Goal: Find specific page/section: Find specific page/section

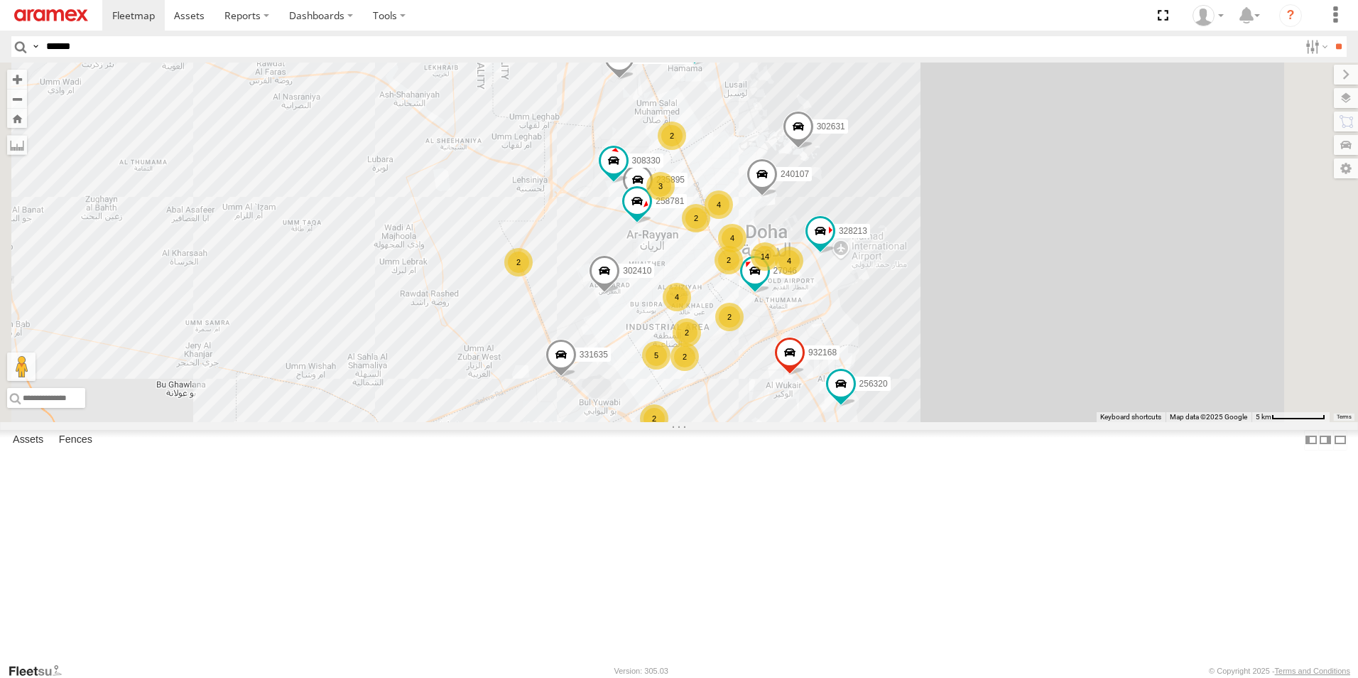
type input "******"
click at [1330, 36] on input "**" at bounding box center [1338, 46] width 16 height 21
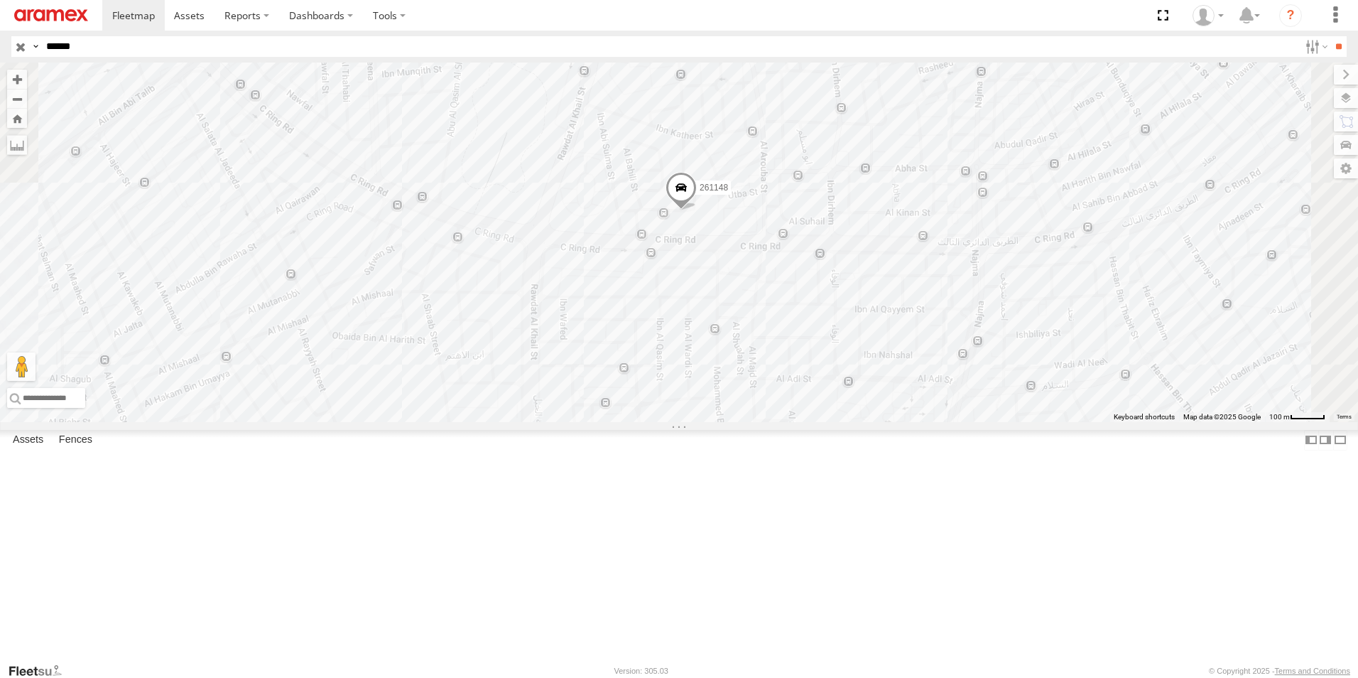
click at [697, 210] on span at bounding box center [680, 191] width 31 height 38
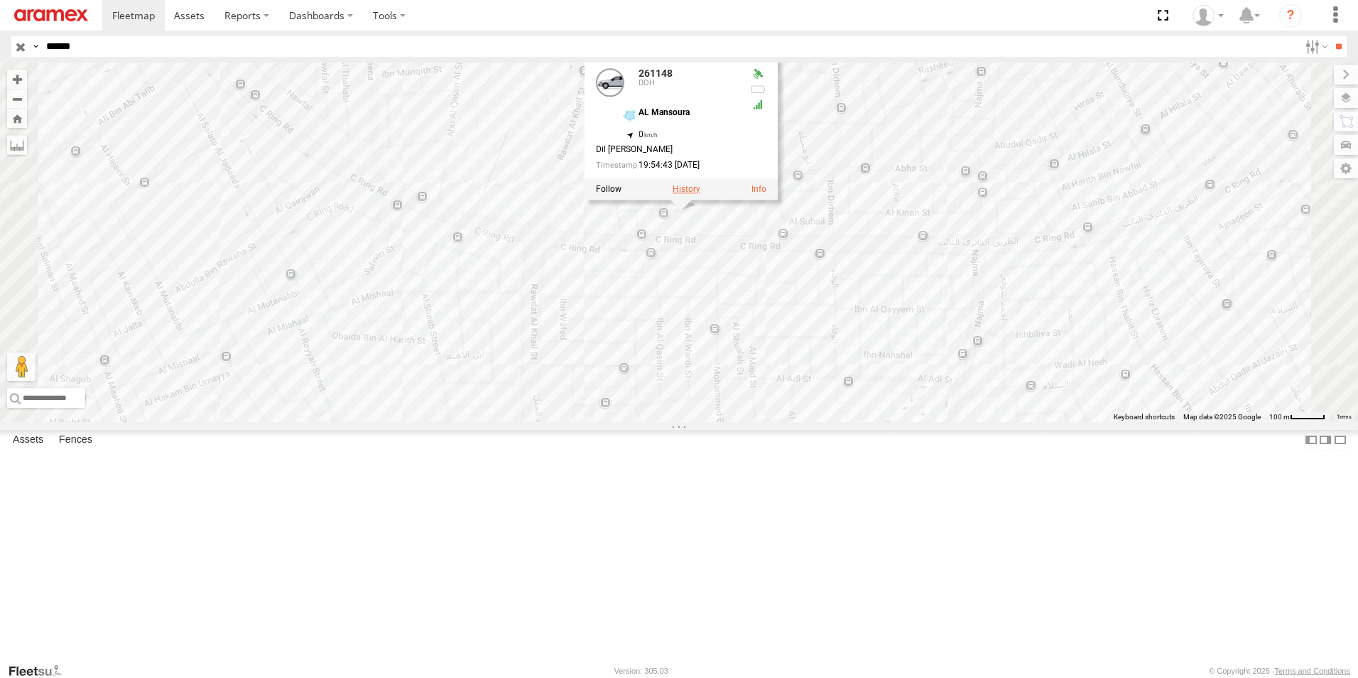
click at [700, 194] on label at bounding box center [687, 189] width 28 height 10
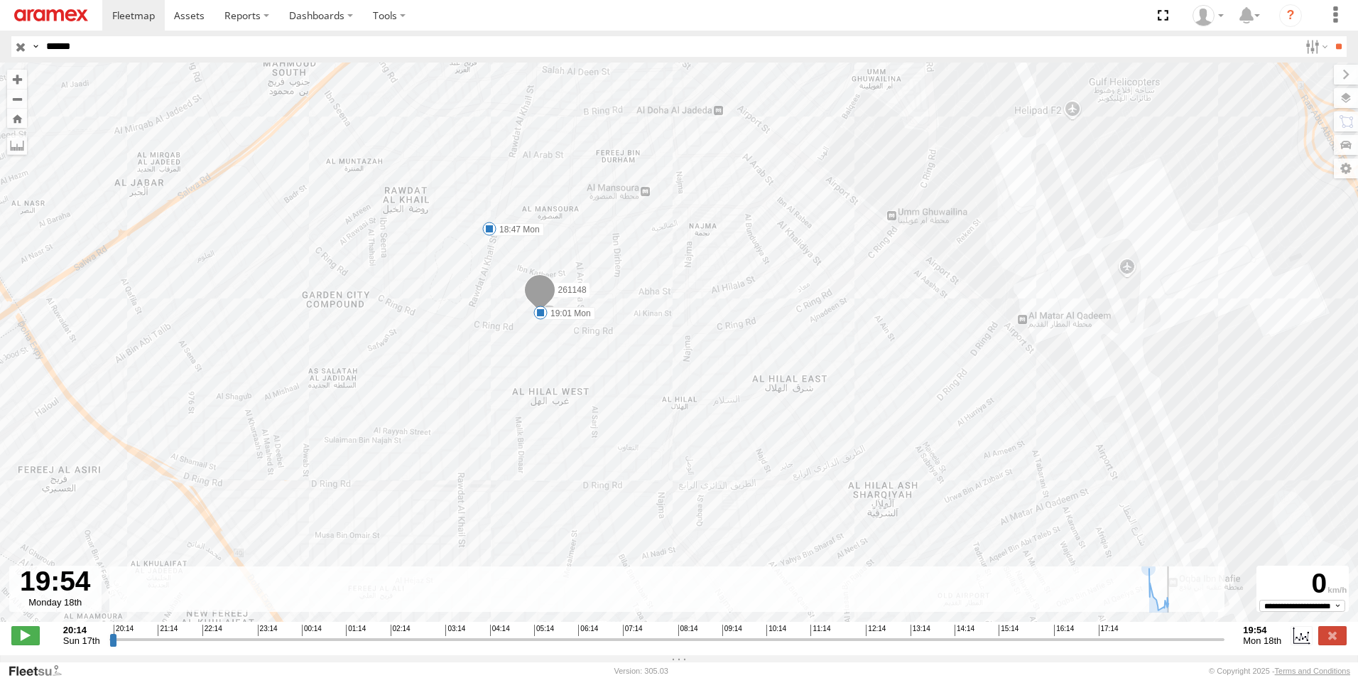
drag, startPoint x: 936, startPoint y: 647, endPoint x: 1238, endPoint y: 660, distance: 302.1
type input "**********"
click at [1225, 646] on input "range" at bounding box center [667, 638] width 1116 height 13
click at [22, 41] on input "button" at bounding box center [20, 46] width 18 height 21
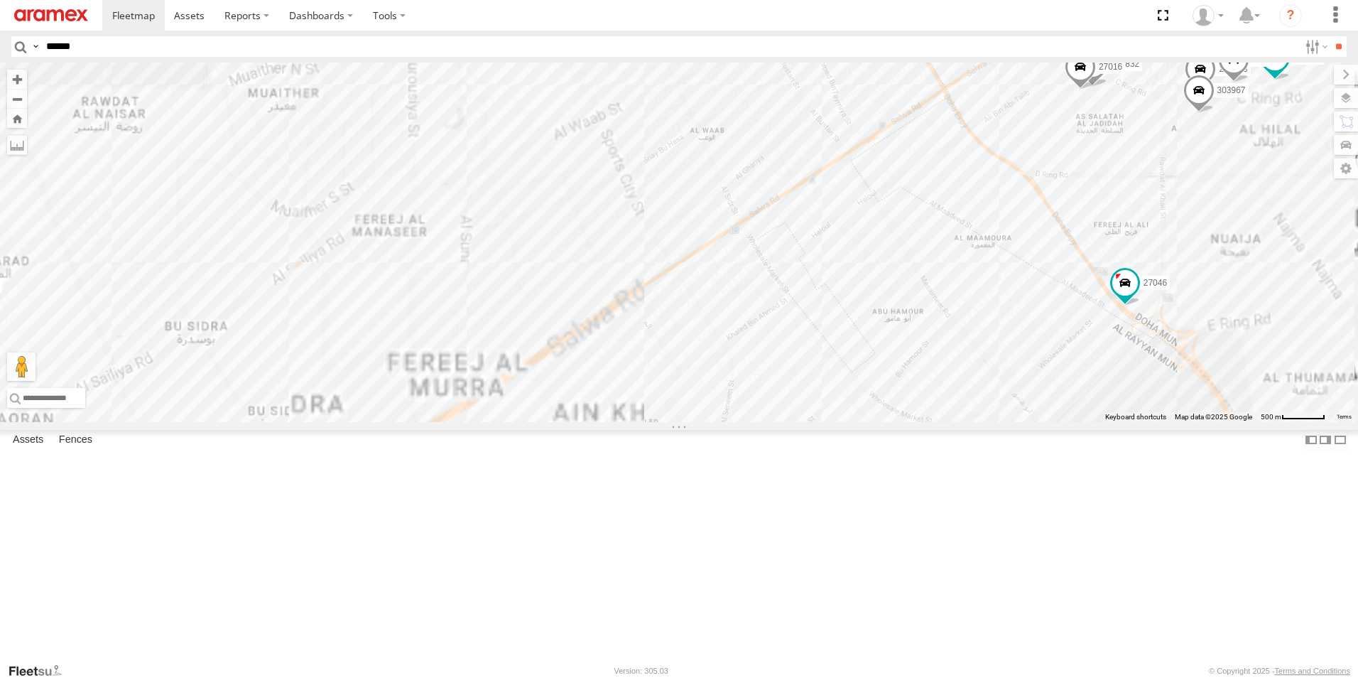
drag, startPoint x: 748, startPoint y: 484, endPoint x: 811, endPoint y: 163, distance: 327.9
click at [810, 169] on div "255325 303427 261268 235895 235846 303381 258781 871737 256320 868560 307163 93…" at bounding box center [679, 241] width 1358 height 359
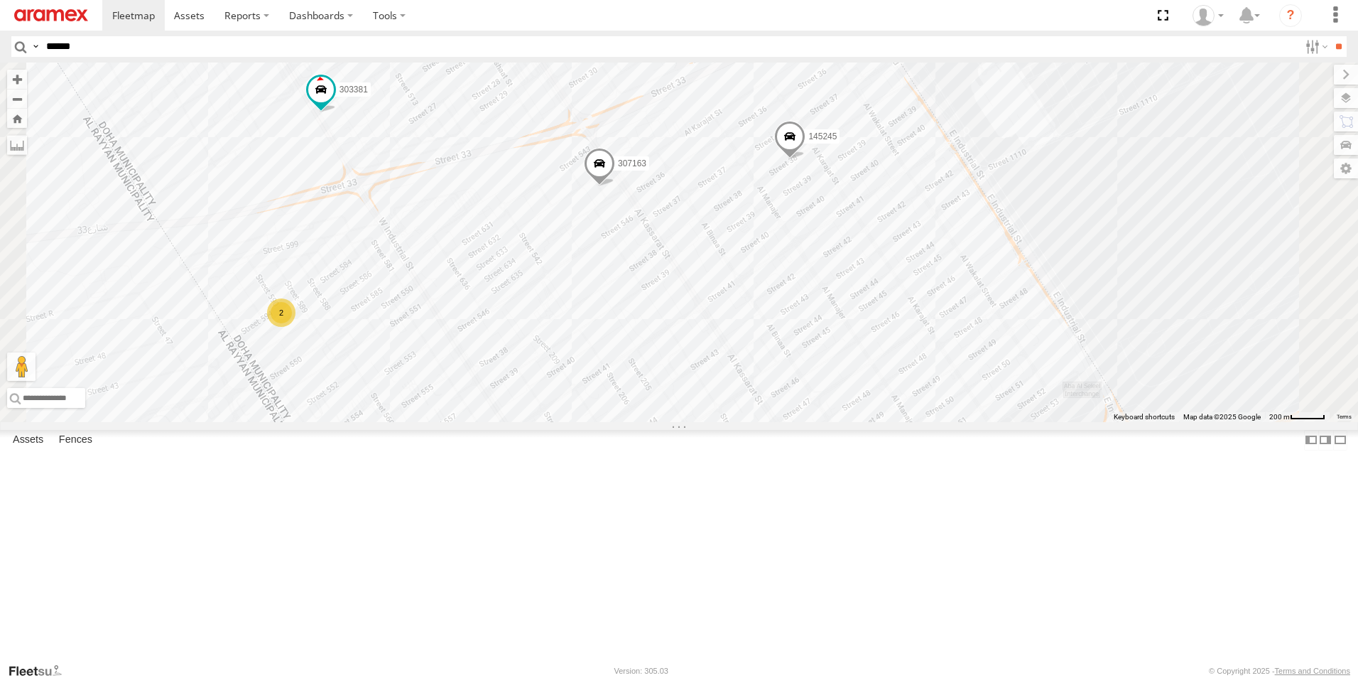
drag, startPoint x: 957, startPoint y: 283, endPoint x: 895, endPoint y: 379, distance: 114.4
click at [895, 379] on div "255325 303427 261268 235895 235846 303381 258781 871737 256320 868560 307163 93…" at bounding box center [679, 241] width 1358 height 359
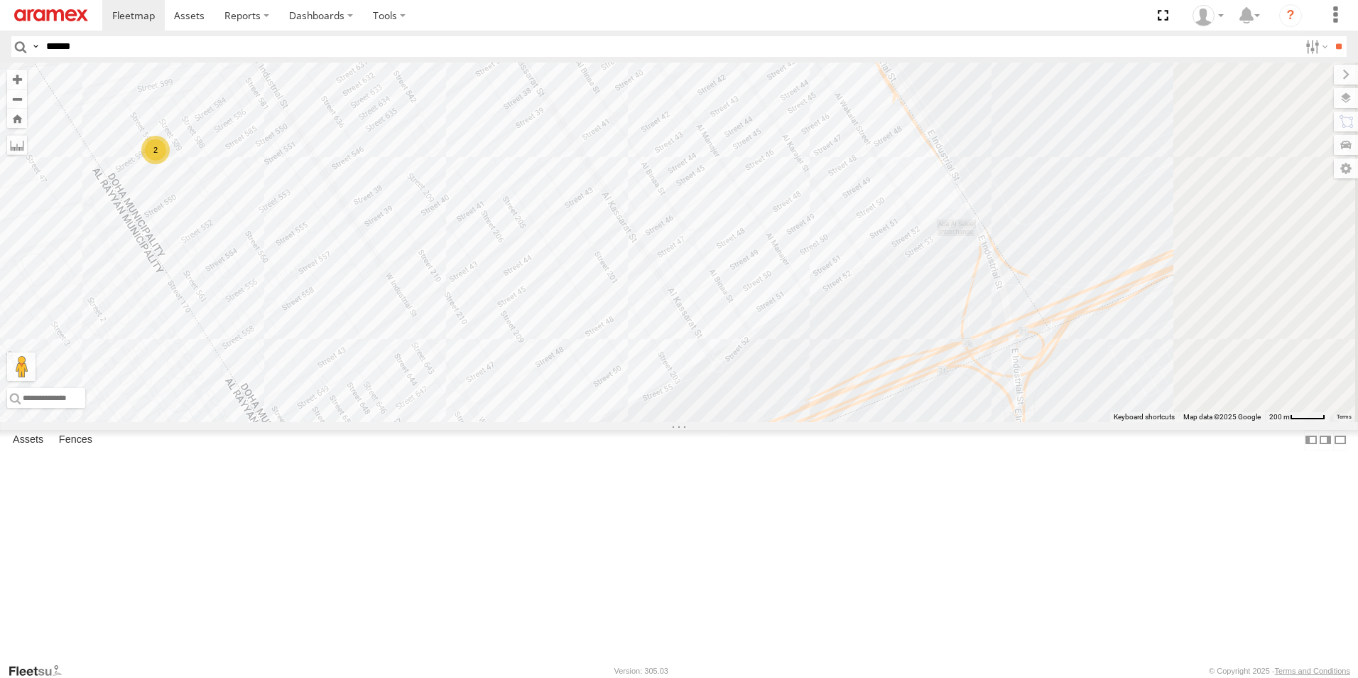
drag, startPoint x: 908, startPoint y: 388, endPoint x: 815, endPoint y: 185, distance: 223.7
click at [815, 185] on div "255325 303427 261268 235895 235846 303381 258781 871737 256320 868560 307163 93…" at bounding box center [679, 241] width 1358 height 359
click at [814, 184] on div "255325 303427 261268 235895 235846 303381 258781 871737 256320 868560 307163 93…" at bounding box center [679, 241] width 1358 height 359
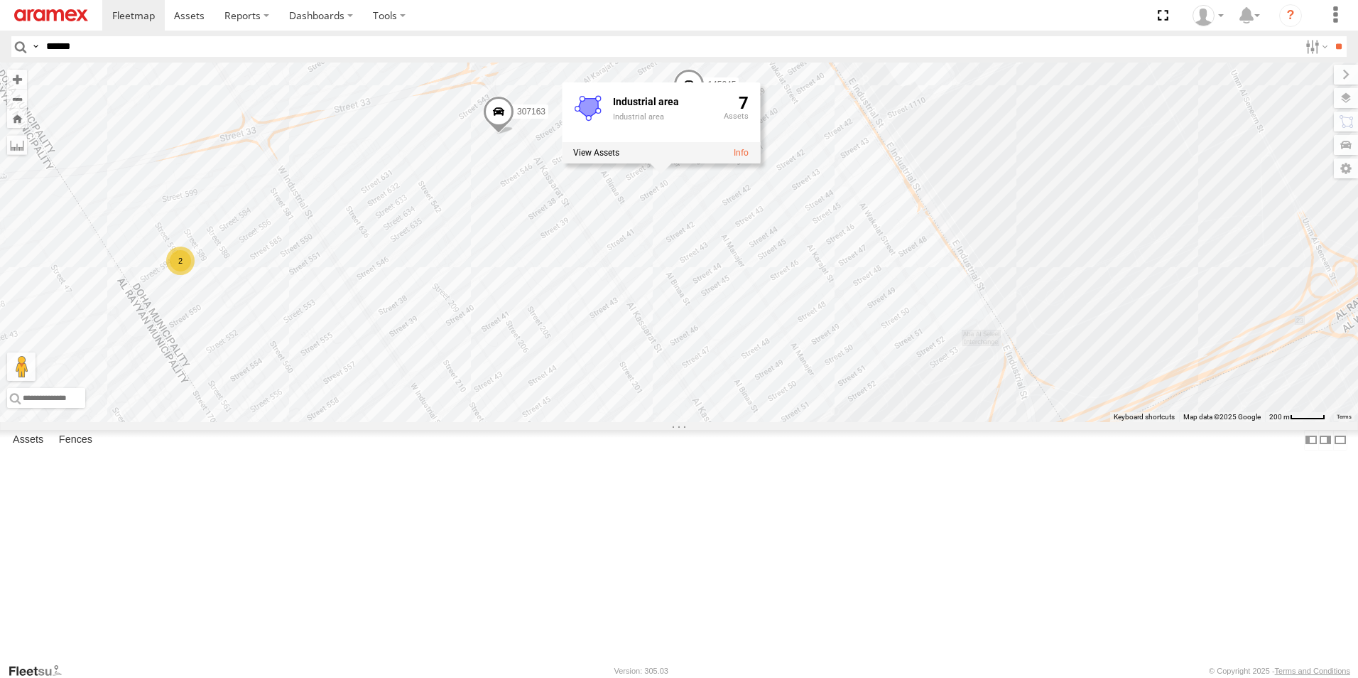
drag, startPoint x: 861, startPoint y: 280, endPoint x: 887, endPoint y: 398, distance: 120.8
click at [887, 398] on div "255325 303427 261268 235895 235846 303381 258781 871737 256320 868560 307163 93…" at bounding box center [679, 241] width 1358 height 359
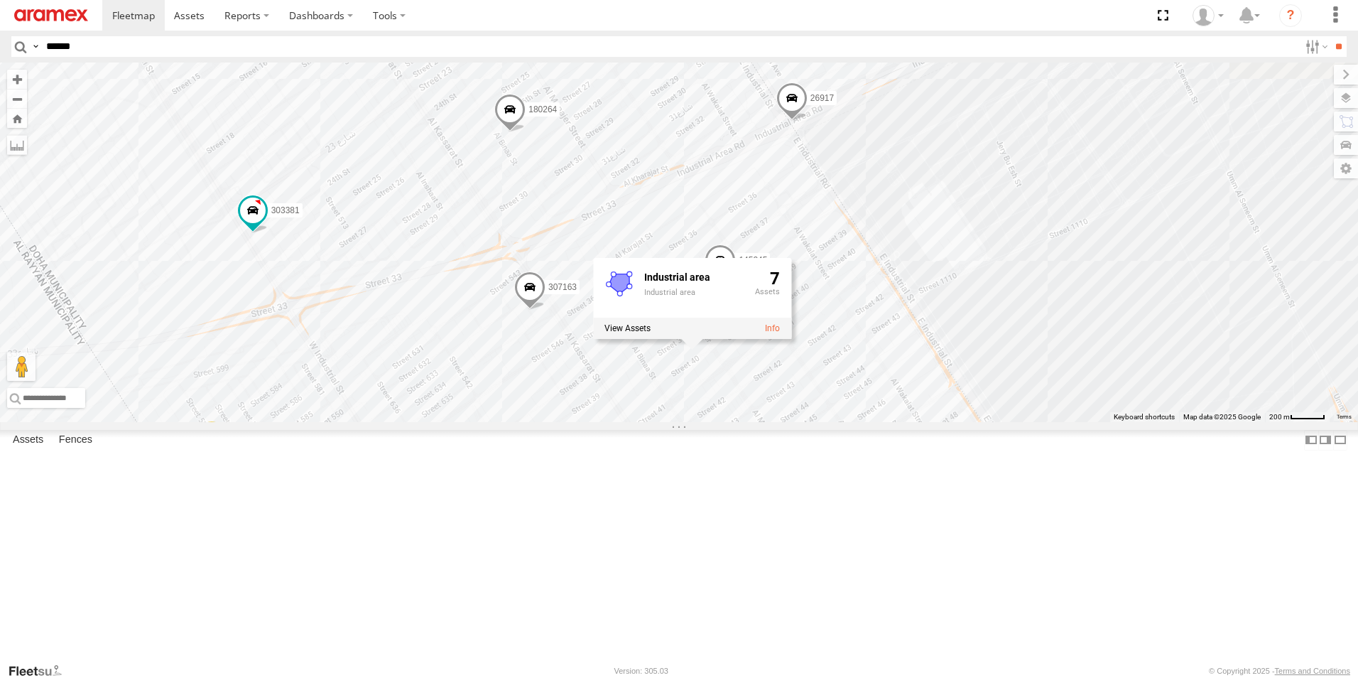
click at [1050, 204] on div "255325 303427 261268 235895 235846 303381 258781 871737 256320 868560 307163 93…" at bounding box center [679, 241] width 1358 height 359
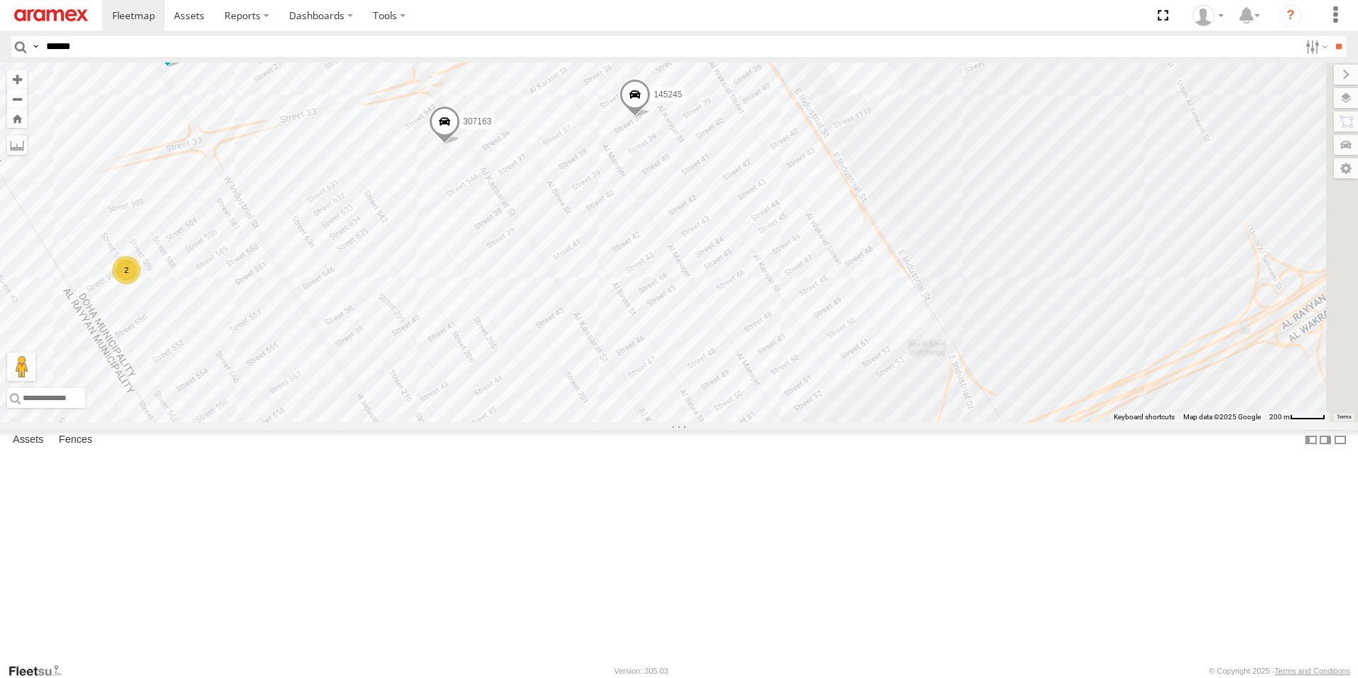
drag, startPoint x: 874, startPoint y: 270, endPoint x: 790, endPoint y: 104, distance: 185.5
click at [790, 104] on div "255325 303427 261268 235895 235846 303381 258781 871737 256320 868560 307163 93…" at bounding box center [679, 241] width 1358 height 359
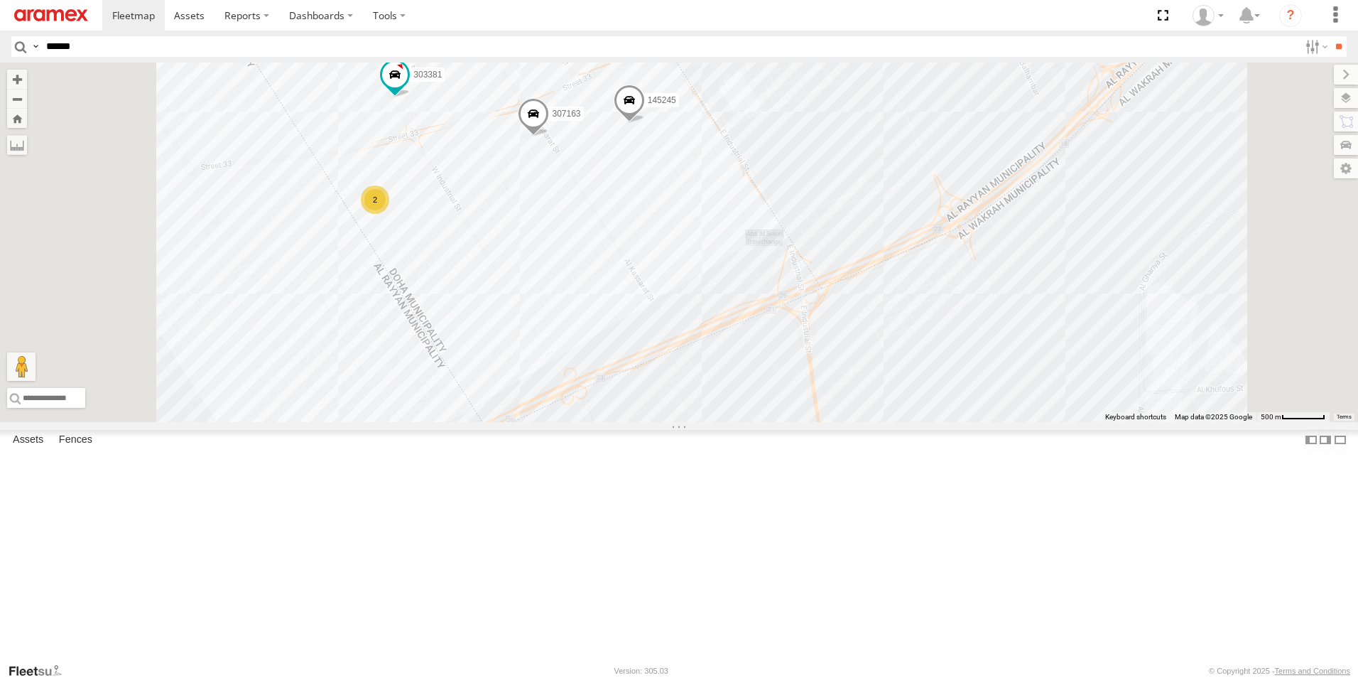
click at [389, 214] on div "2" at bounding box center [375, 199] width 28 height 28
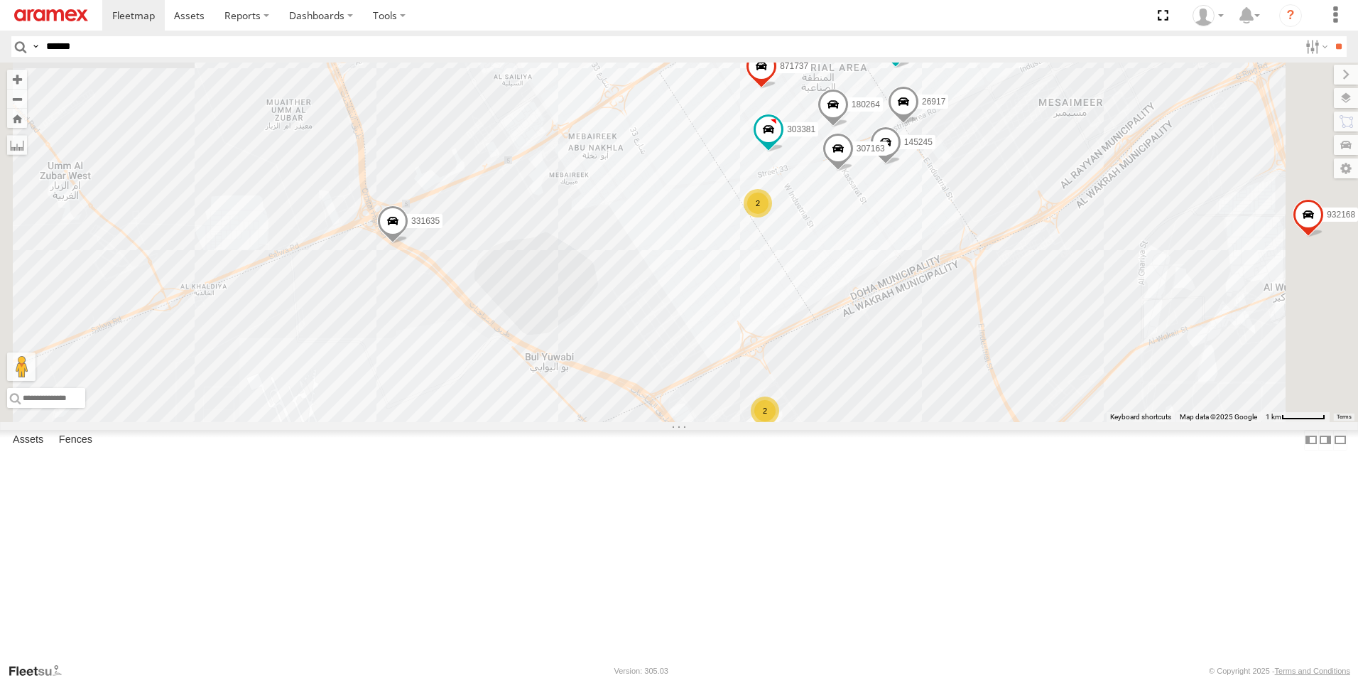
click at [397, 42] on input "******" at bounding box center [669, 46] width 1258 height 21
type input "******"
click at [1330, 36] on input "**" at bounding box center [1338, 46] width 16 height 21
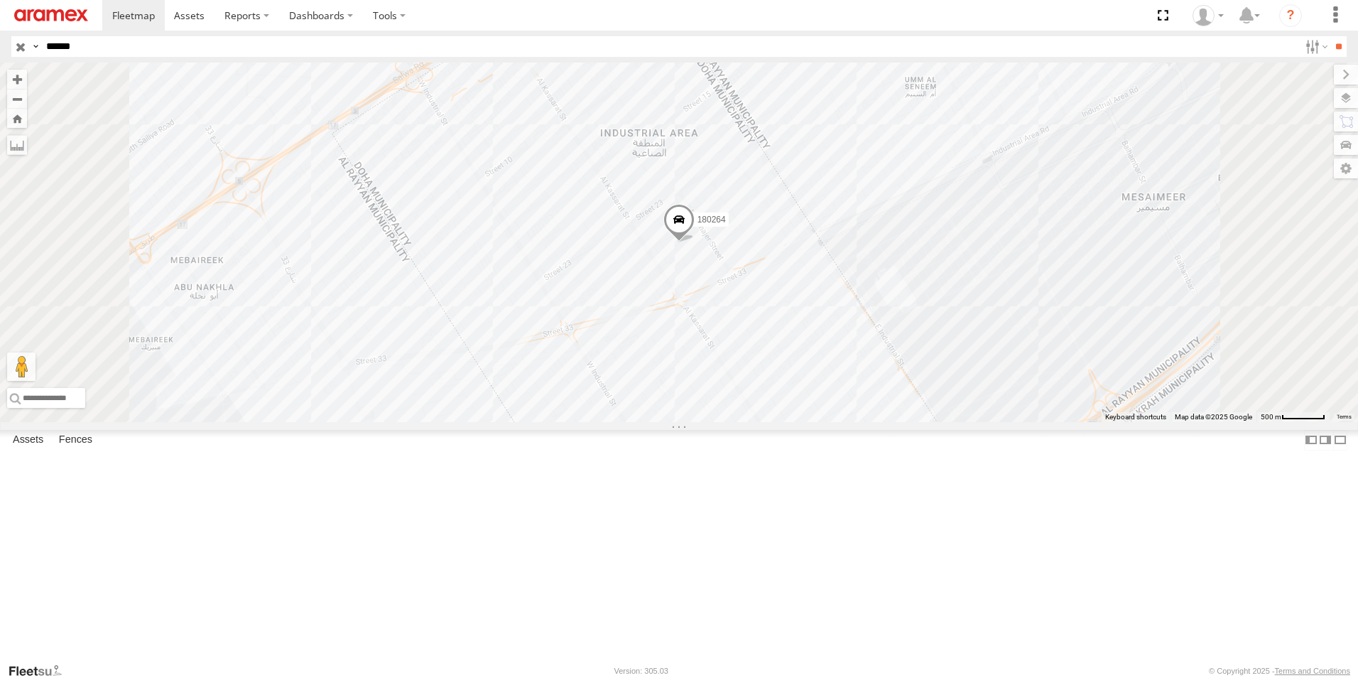
click at [17, 43] on input "button" at bounding box center [20, 46] width 18 height 21
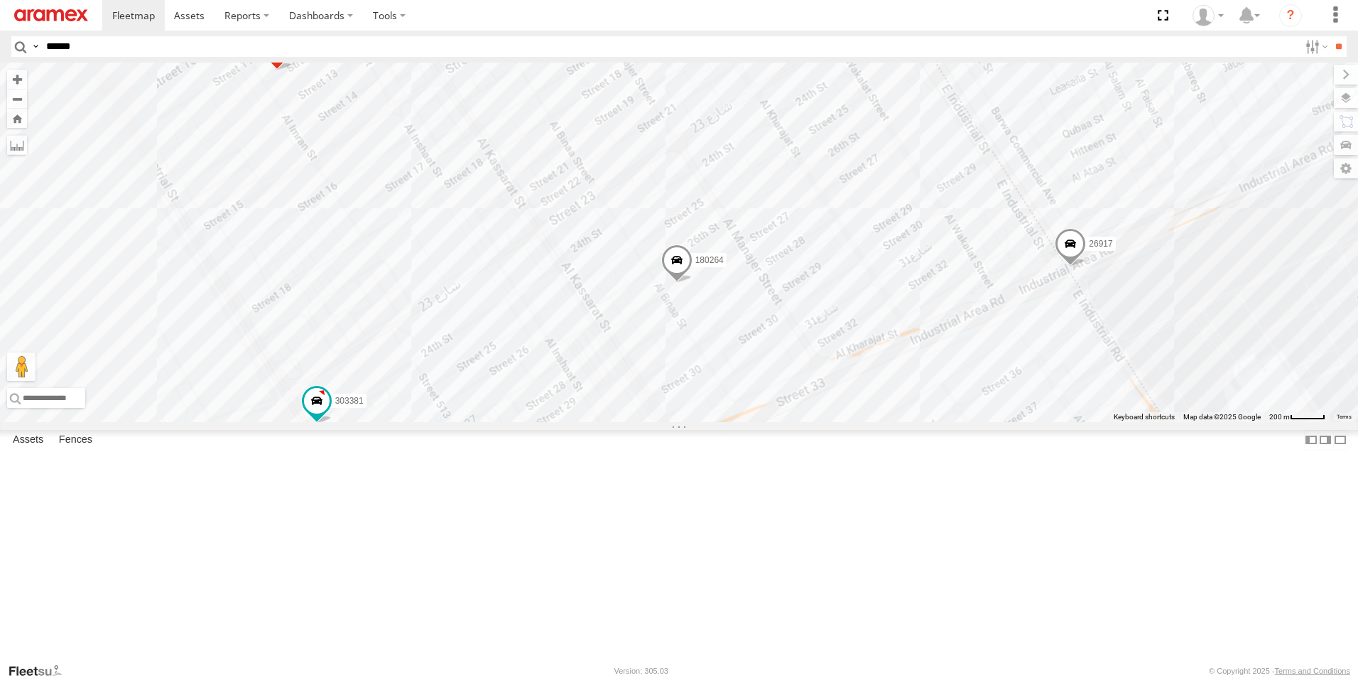
drag, startPoint x: 883, startPoint y: 460, endPoint x: 850, endPoint y: 89, distance: 372.9
click at [850, 89] on div "255325 303427 261268 235895 235846 303381 258781 871737 256320 868560 307163 93…" at bounding box center [679, 241] width 1358 height 359
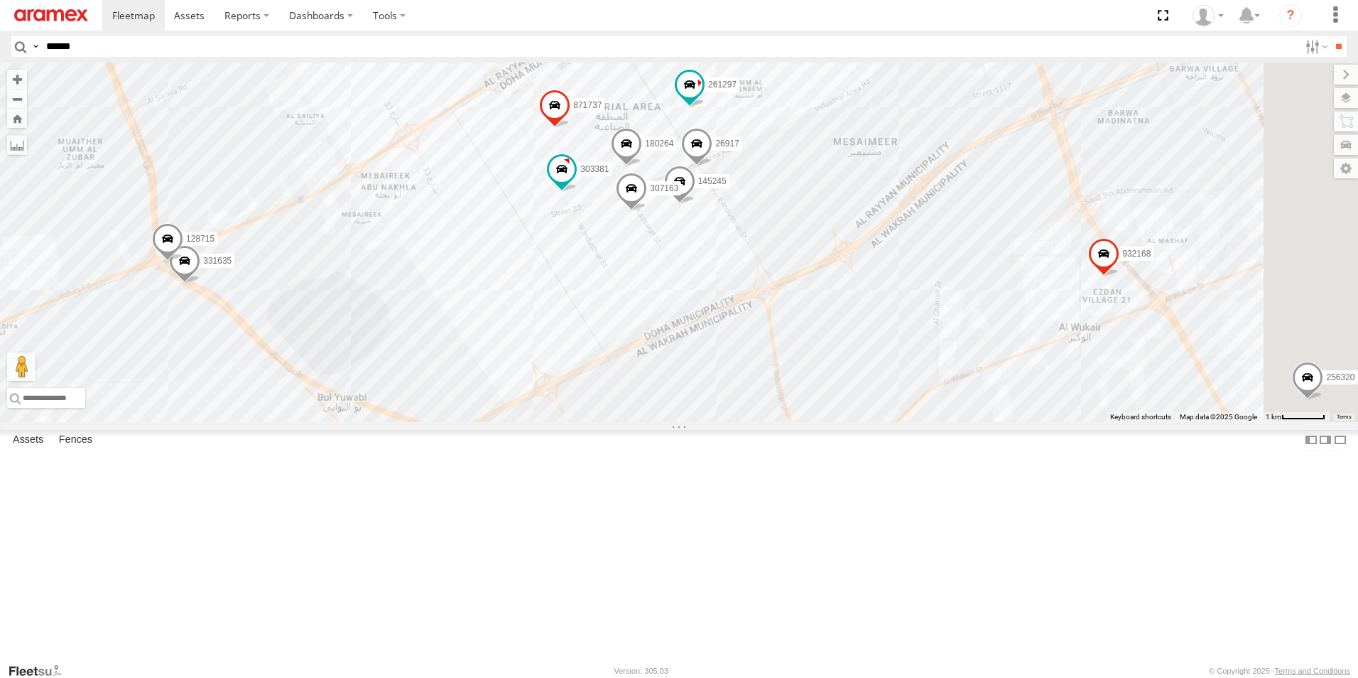
drag, startPoint x: 1023, startPoint y: 162, endPoint x: 878, endPoint y: 455, distance: 327.1
click at [878, 422] on div "255325 303427 261268 235895 235846 303381 258781 871737 256320 868560 307163 93…" at bounding box center [679, 241] width 1358 height 359
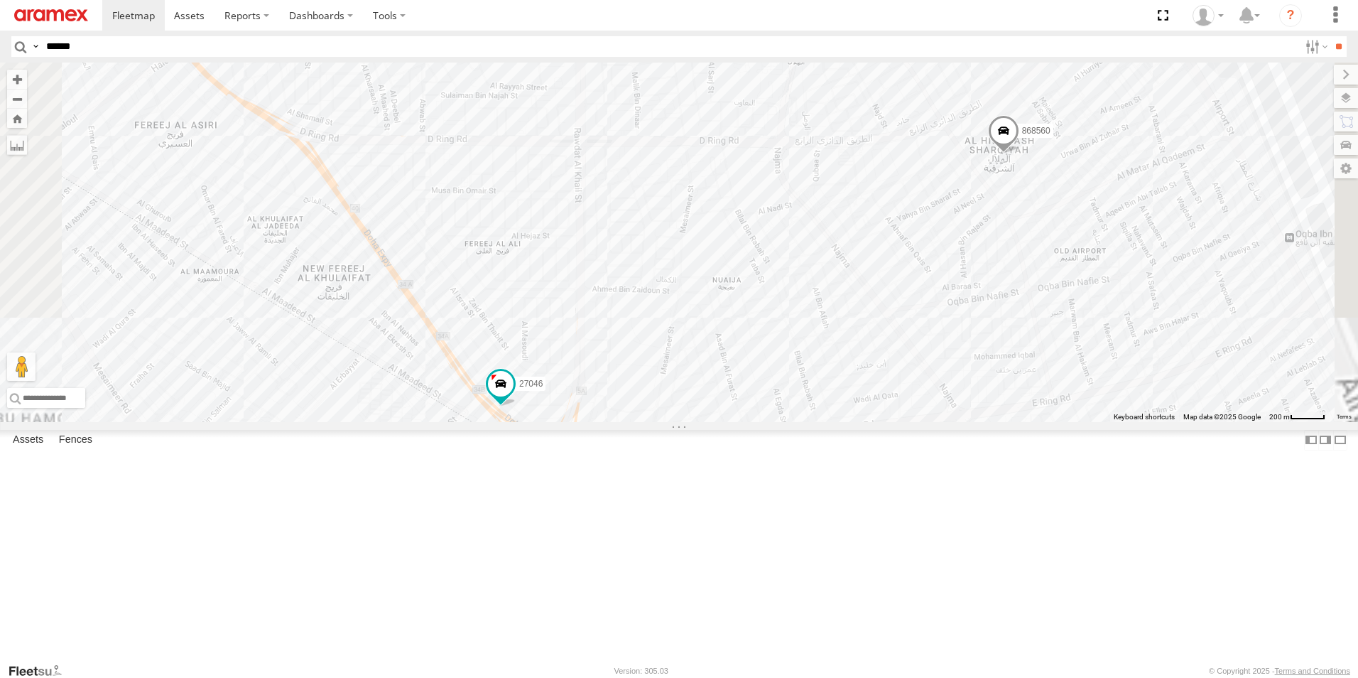
drag, startPoint x: 960, startPoint y: 223, endPoint x: 954, endPoint y: 423, distance: 199.7
click at [954, 422] on div "255325 261268 235895 235846 303381 258781 871737 256320 868560 307163 932168 26…" at bounding box center [679, 241] width 1358 height 359
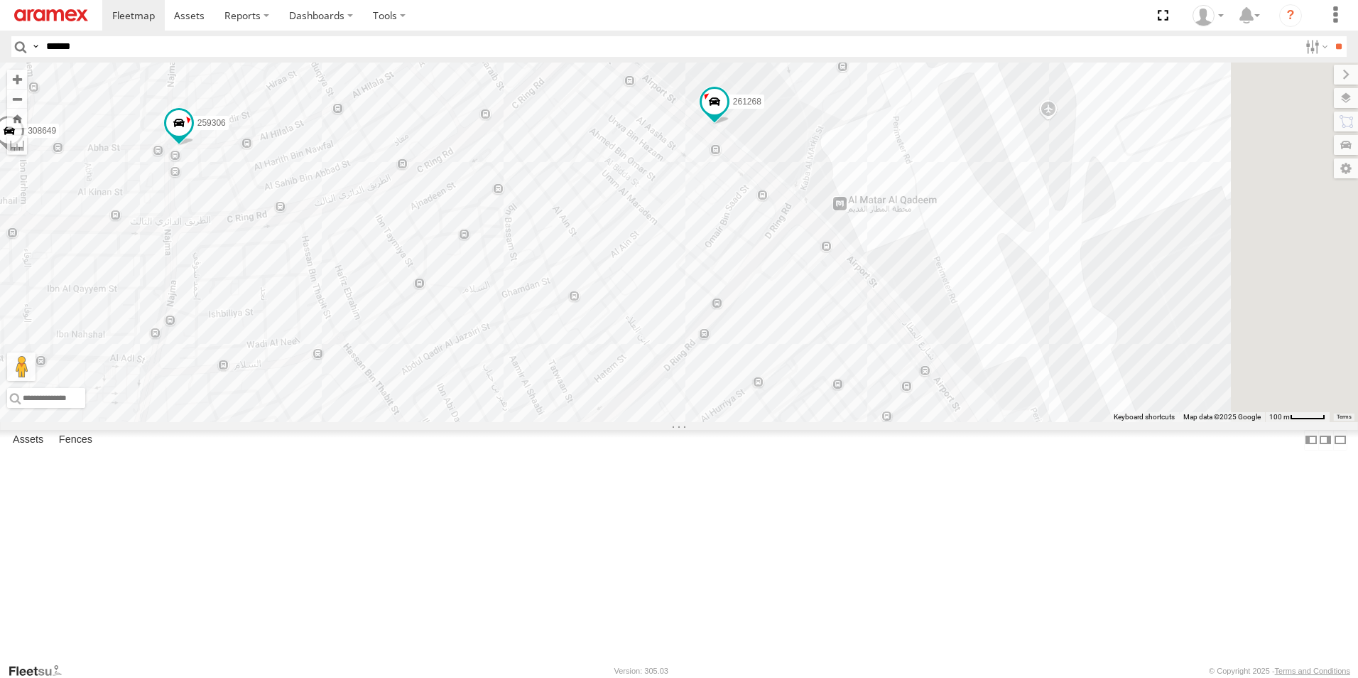
drag, startPoint x: 1026, startPoint y: 339, endPoint x: 904, endPoint y: 94, distance: 274.4
click at [808, 153] on div "255325 261268 235895 235846 303381 258781 871737 256320 868560 307163 932168 26…" at bounding box center [679, 241] width 1358 height 359
click at [856, 122] on div "255325 261268 235895 235846 303381 258781 871737 256320 868560 307163 932168 26…" at bounding box center [679, 241] width 1358 height 359
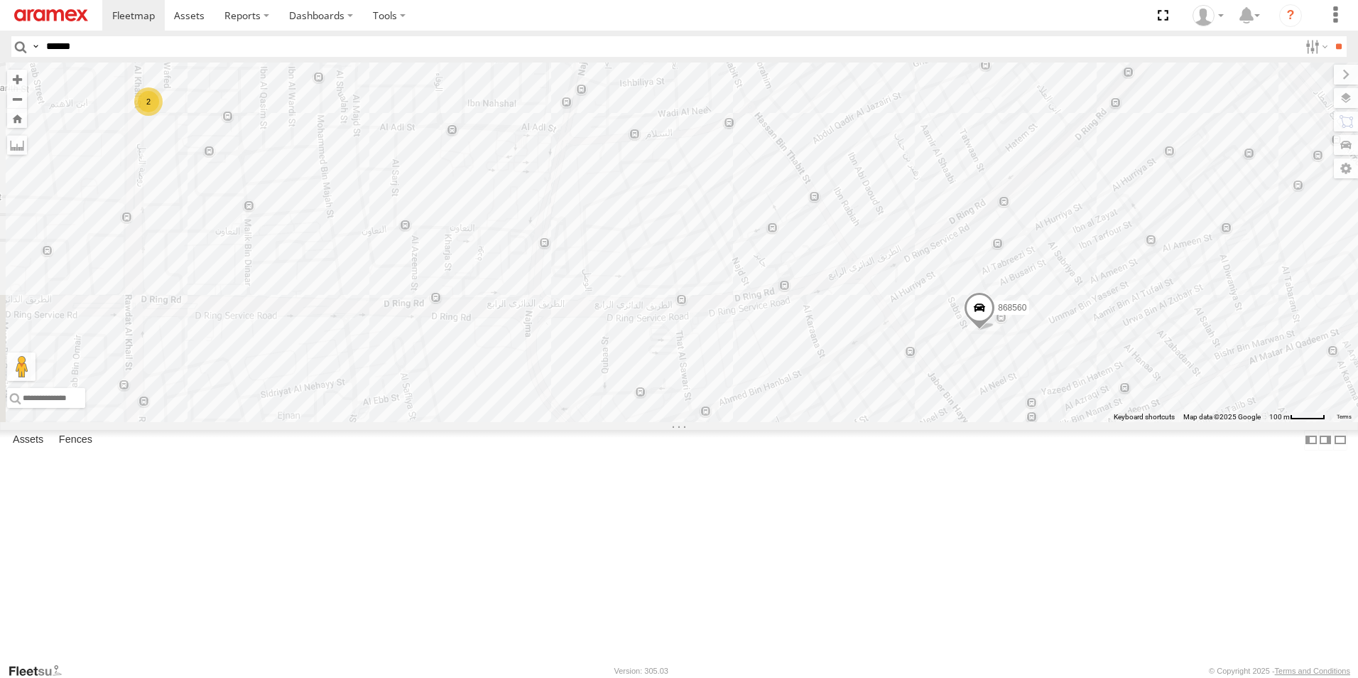
drag, startPoint x: 904, startPoint y: 94, endPoint x: 366, endPoint y: 323, distance: 584.5
click at [366, 323] on div "255325 261268 235895 235846 303381 258781 871737 256320 868560 307163 932168 26…" at bounding box center [679, 241] width 1358 height 359
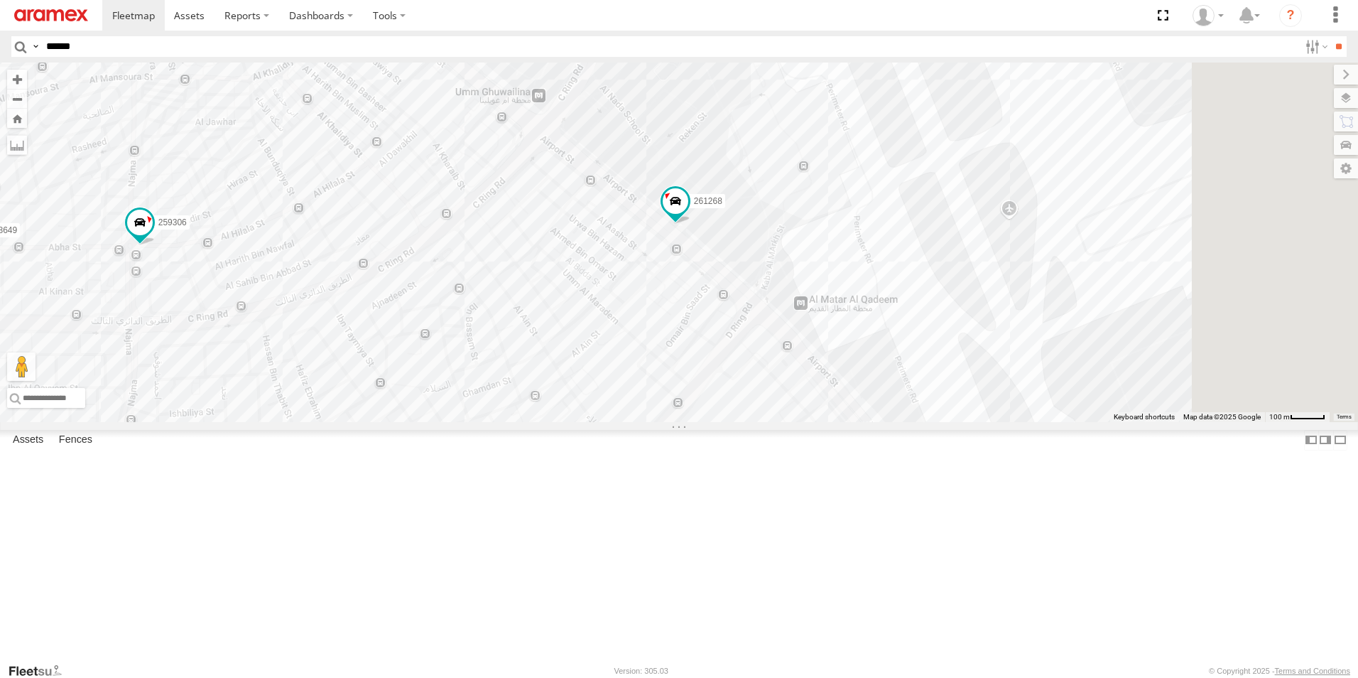
drag, startPoint x: 1086, startPoint y: 199, endPoint x: 636, endPoint y: 529, distance: 558.4
click at [636, 422] on div "255325 261268 235895 235846 303381 258781 871737 256320 868560 307163 932168 26…" at bounding box center [679, 241] width 1358 height 359
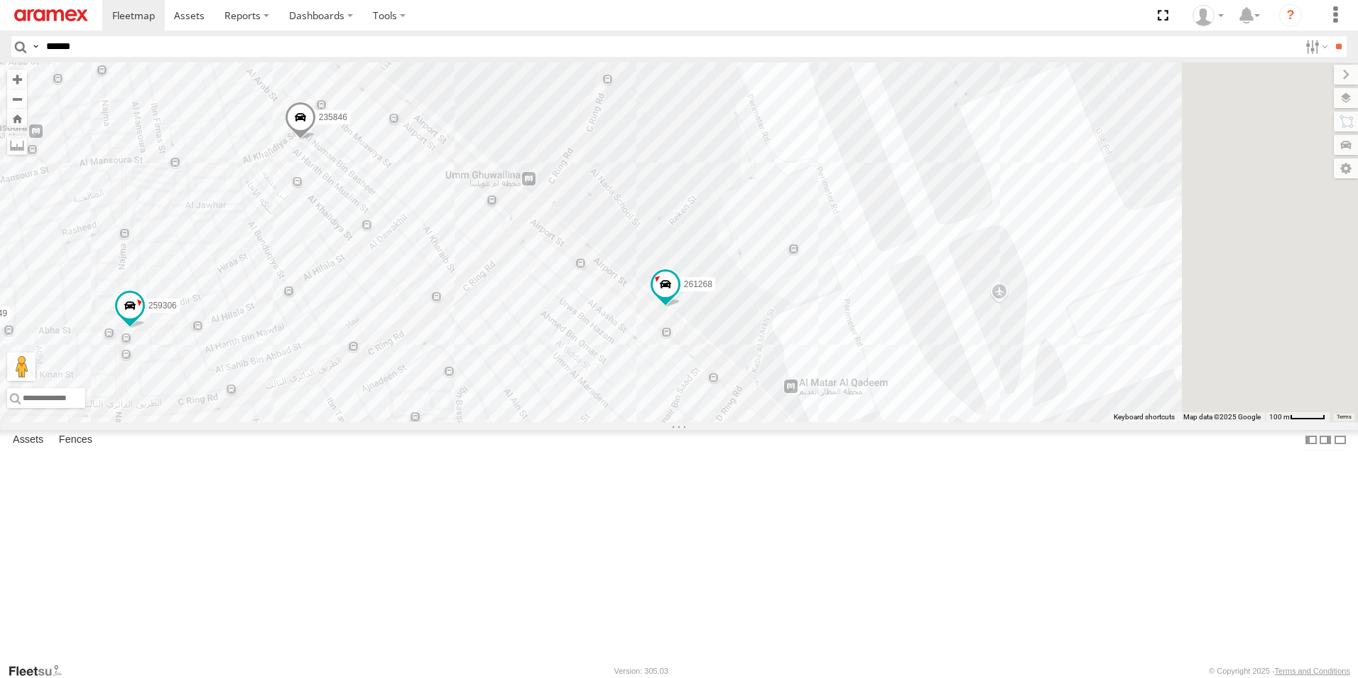
drag, startPoint x: 950, startPoint y: 353, endPoint x: 902, endPoint y: 594, distance: 245.5
click at [902, 422] on div "255325 261268 235895 235846 303381 258781 871737 256320 868560 307163 932168 26…" at bounding box center [679, 241] width 1358 height 359
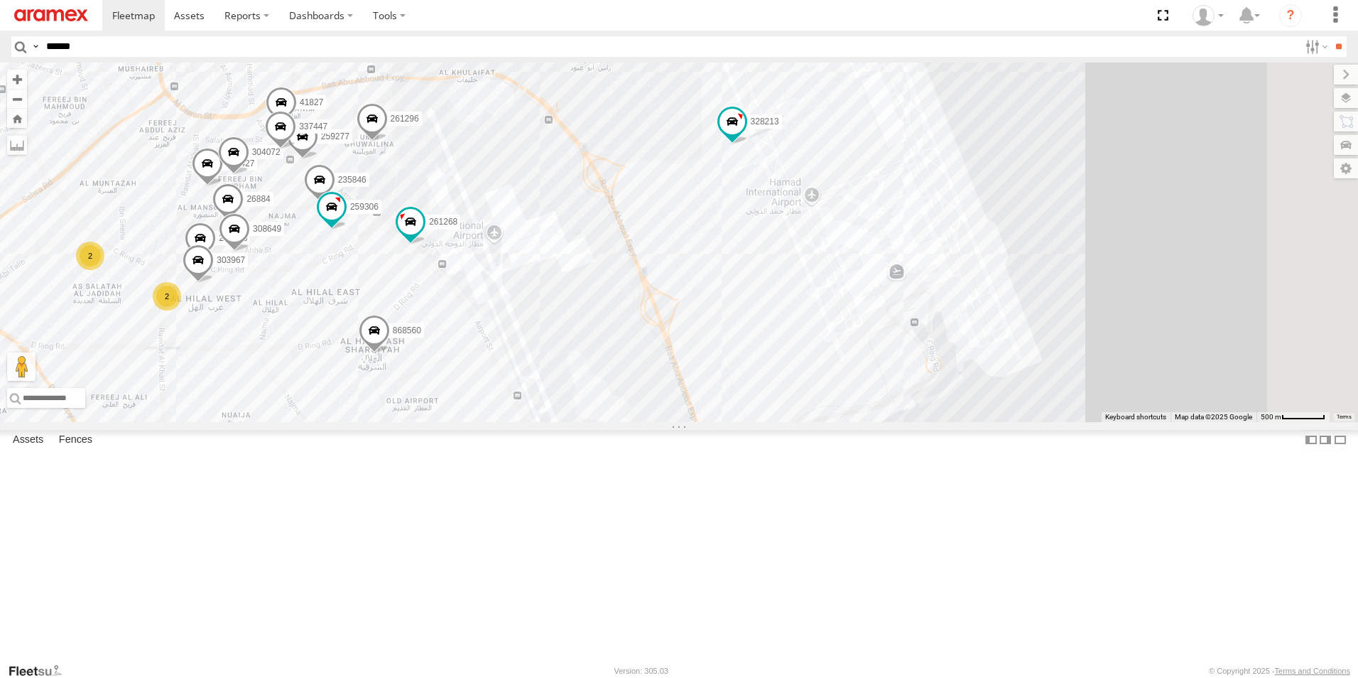
drag, startPoint x: 1065, startPoint y: 458, endPoint x: 689, endPoint y: 338, distance: 395.1
click at [689, 338] on div "255325 261268 235895 235846 303381 258781 871737 256320 868560 307163 932168 26…" at bounding box center [679, 241] width 1358 height 359
click at [745, 134] on span at bounding box center [732, 122] width 26 height 26
